Goal: Find specific page/section: Find specific page/section

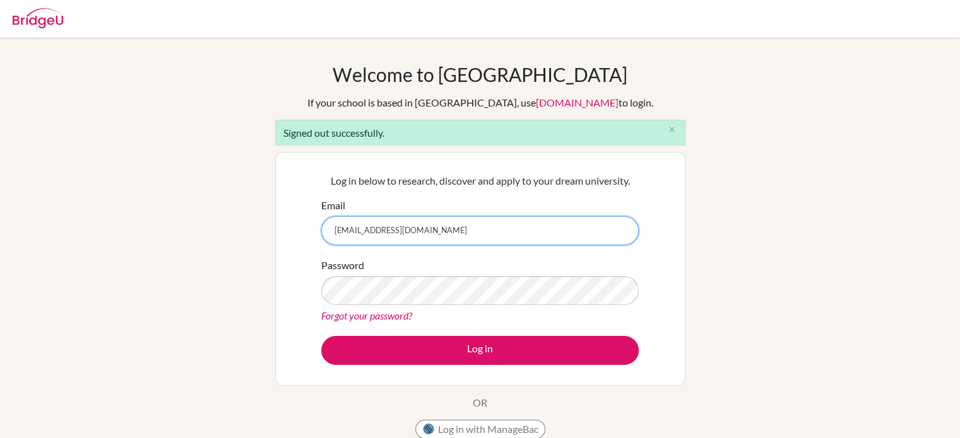
click at [421, 232] on input "[EMAIL_ADDRESS][DOMAIN_NAME]" at bounding box center [479, 230] width 317 height 29
type input "[PERSON_NAME][DOMAIN_NAME][EMAIL_ADDRESS][PERSON_NAME][DOMAIN_NAME]"
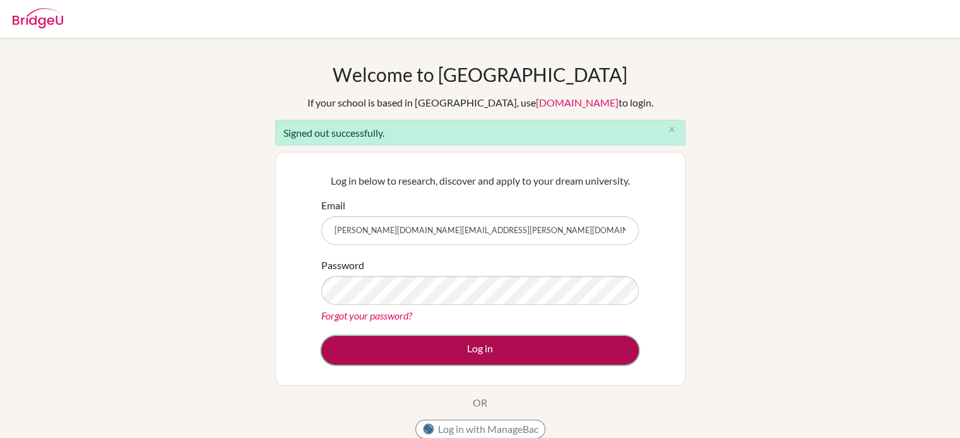
click at [440, 353] on button "Log in" at bounding box center [479, 350] width 317 height 29
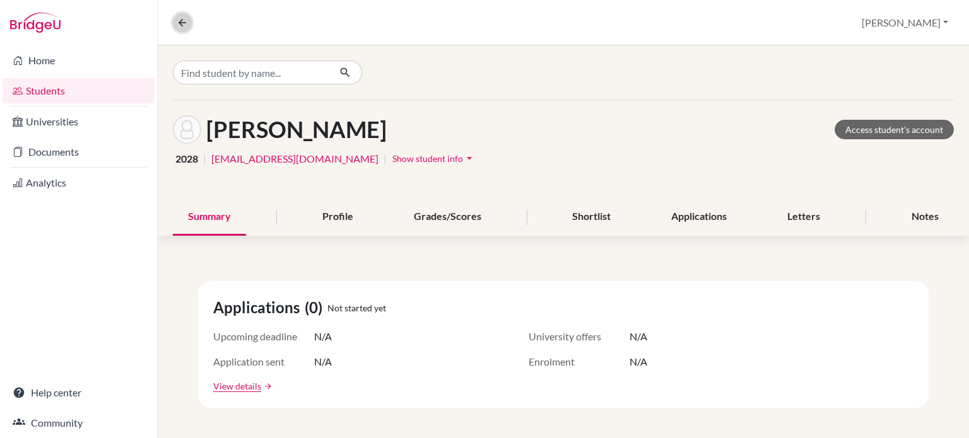
click at [176, 22] on button at bounding box center [182, 22] width 19 height 19
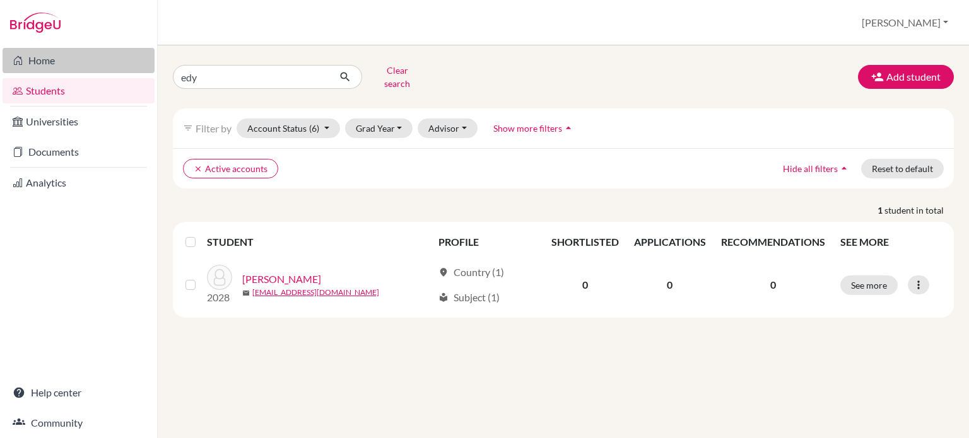
click at [48, 57] on link "Home" at bounding box center [79, 60] width 152 height 25
